Goal: Find specific page/section: Find specific page/section

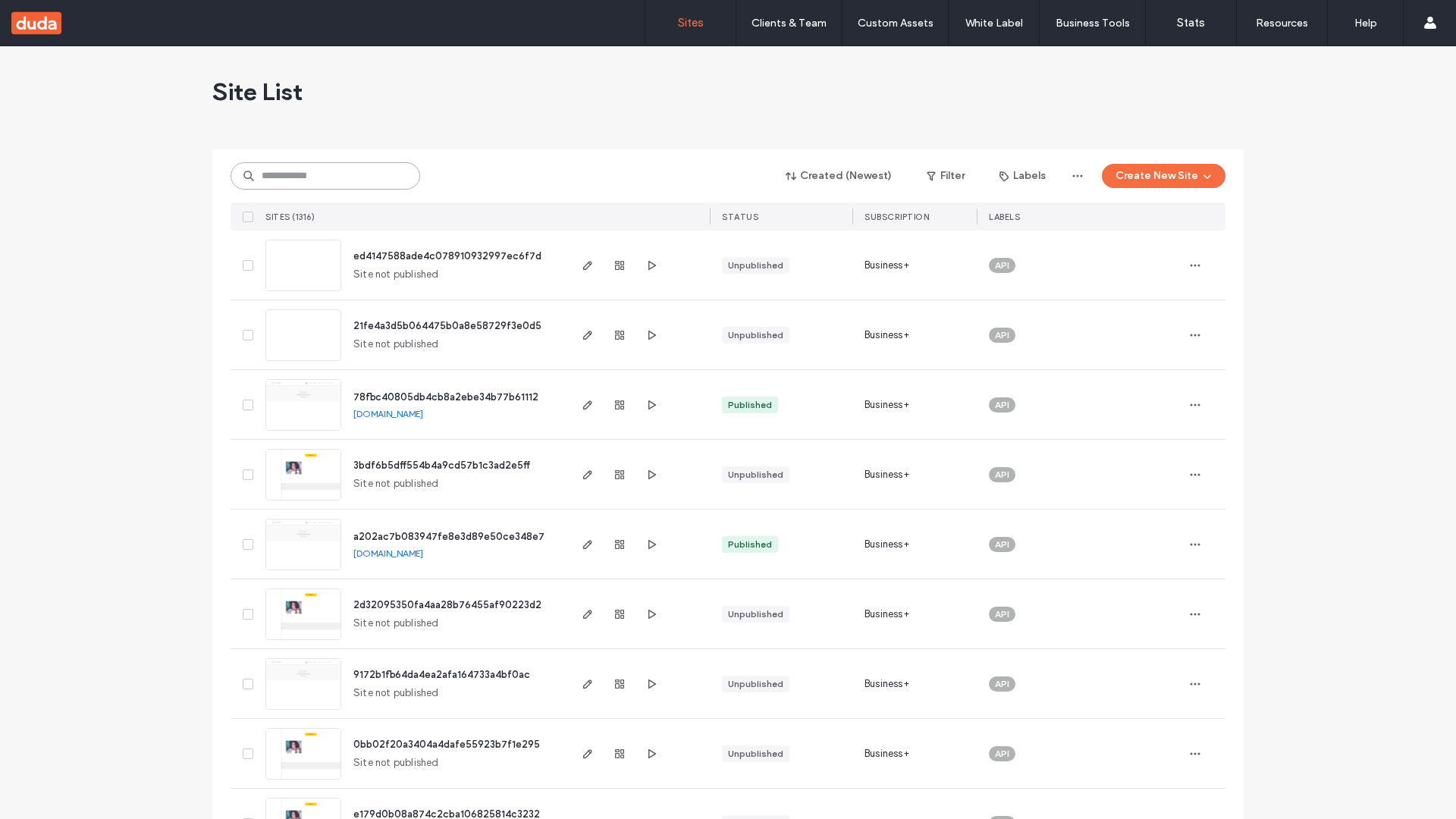
click at [325, 176] on input at bounding box center [325, 176] width 190 height 27
type input "**********"
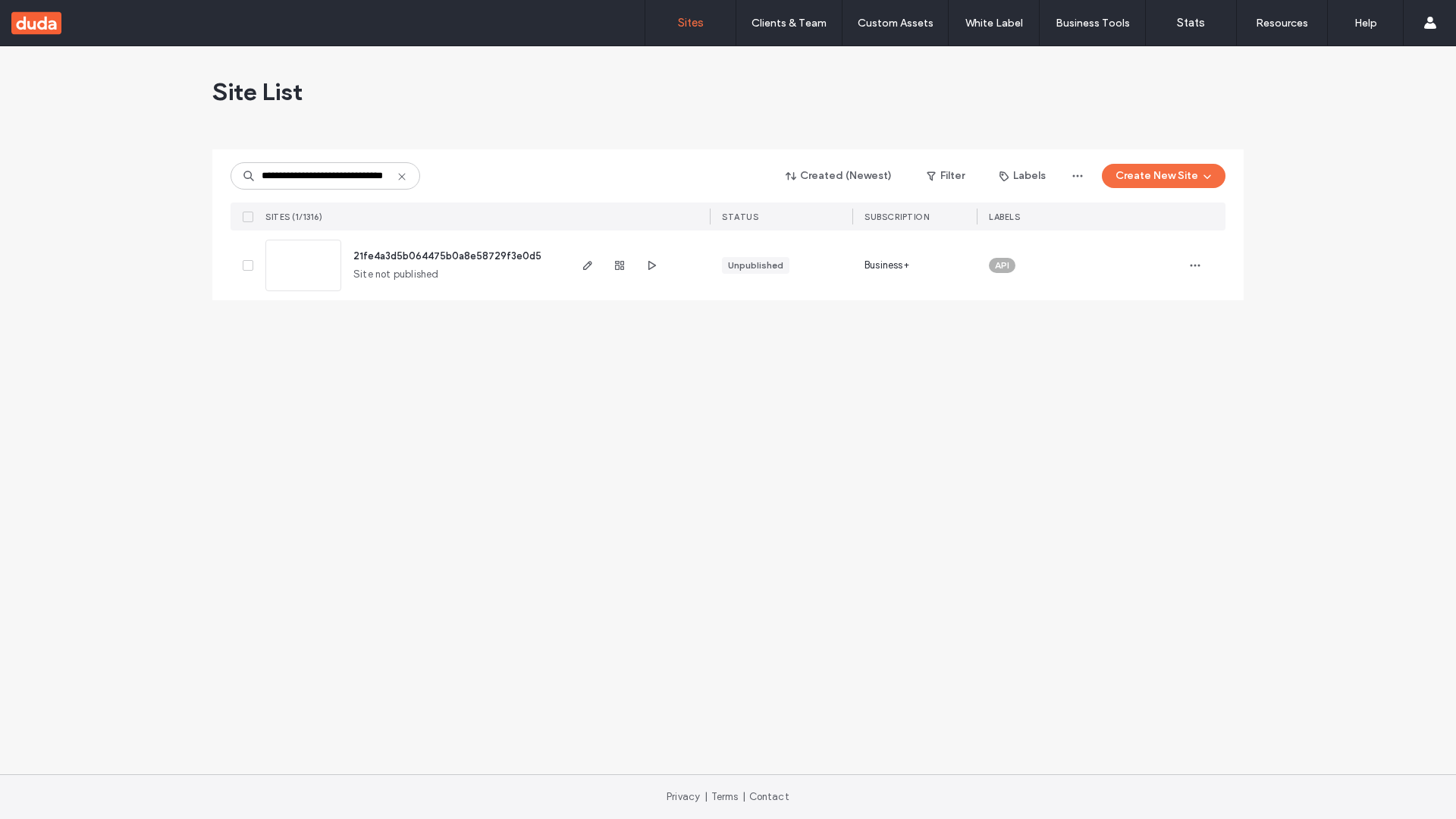
click at [448, 256] on span "21fe4a3d5b064475b0a8e58729f3e0d5" at bounding box center [447, 256] width 188 height 11
